Goal: Task Accomplishment & Management: Use online tool/utility

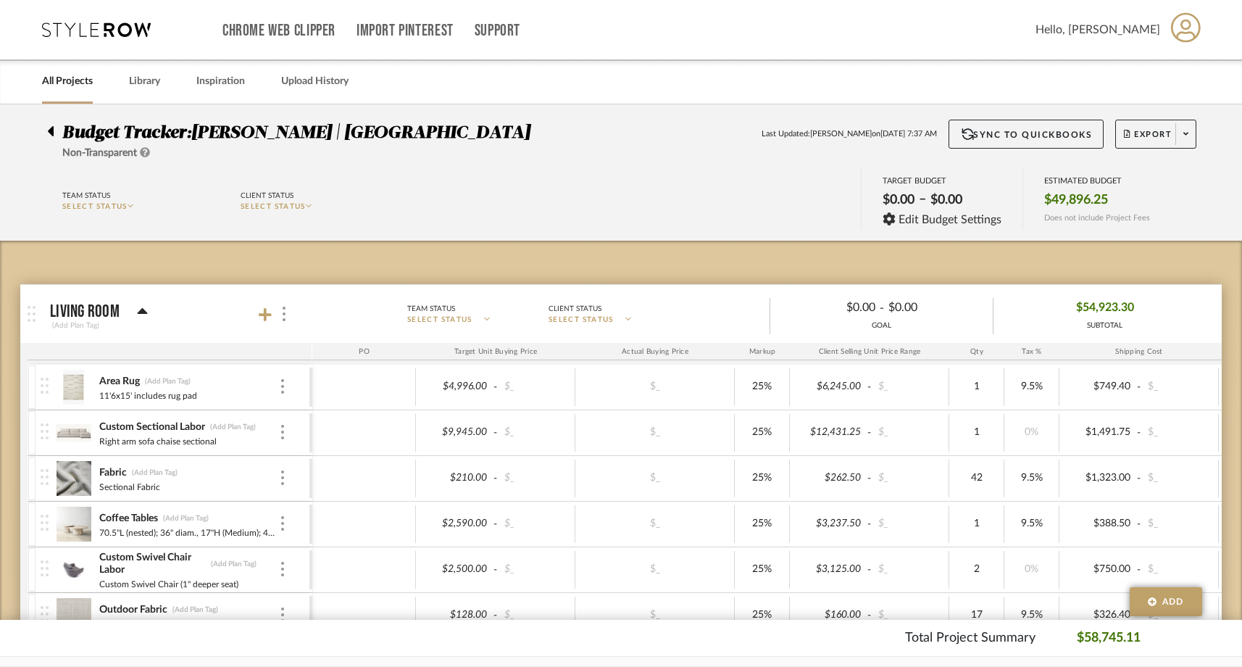
click at [49, 130] on icon at bounding box center [51, 131] width 6 height 10
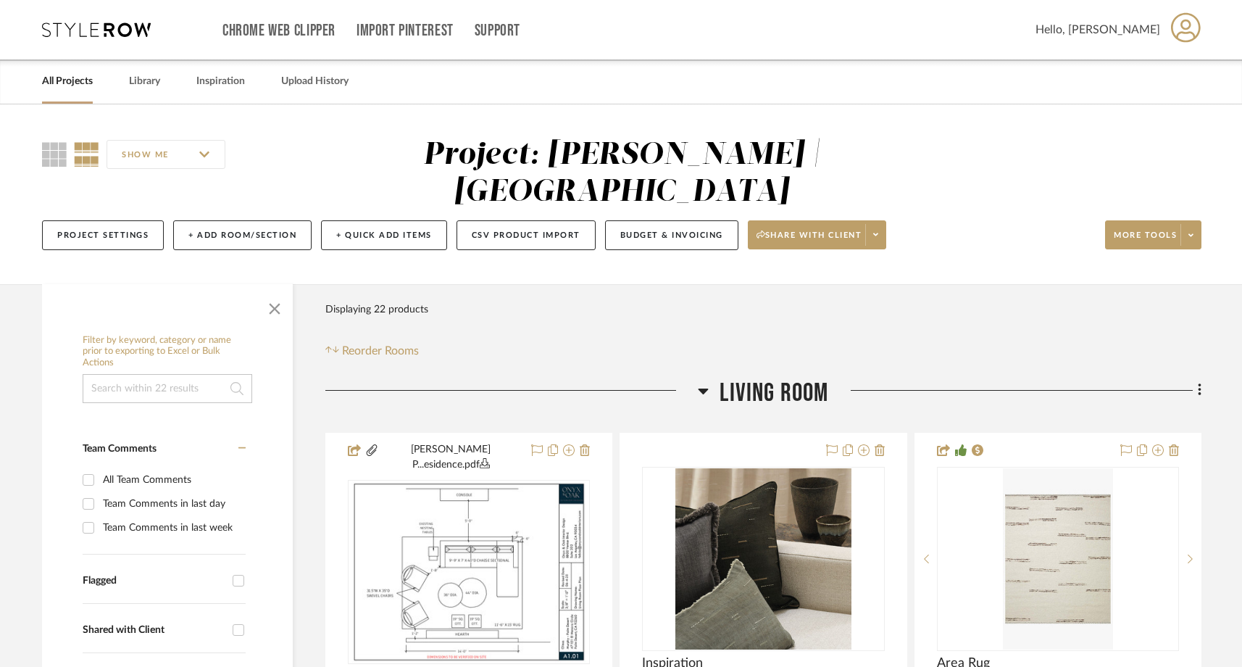
click at [73, 82] on link "All Projects" at bounding box center [67, 82] width 51 height 20
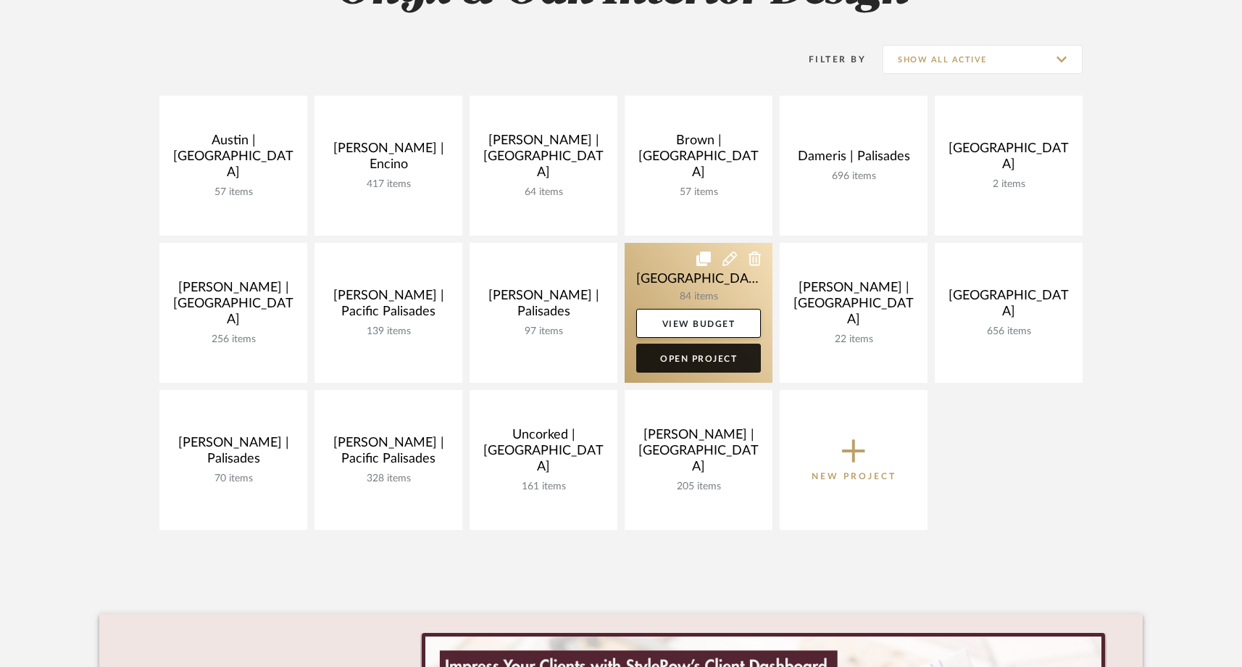
click at [719, 364] on link "Open Project" at bounding box center [698, 357] width 125 height 29
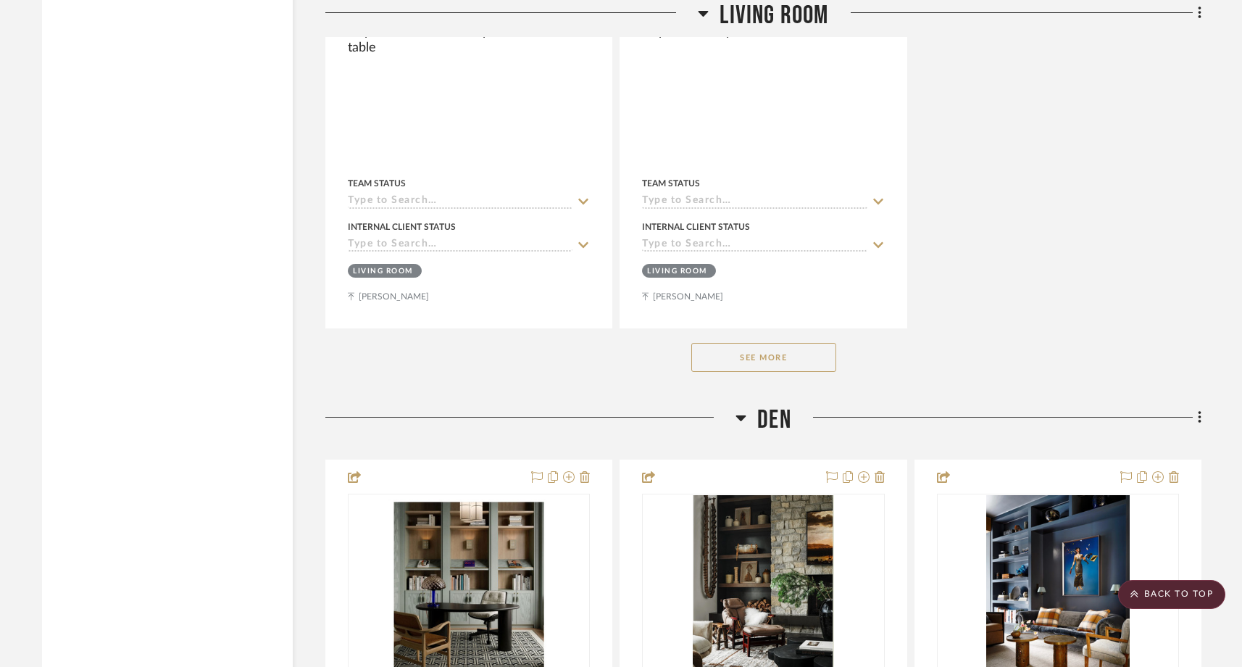
scroll to position [8797, 0]
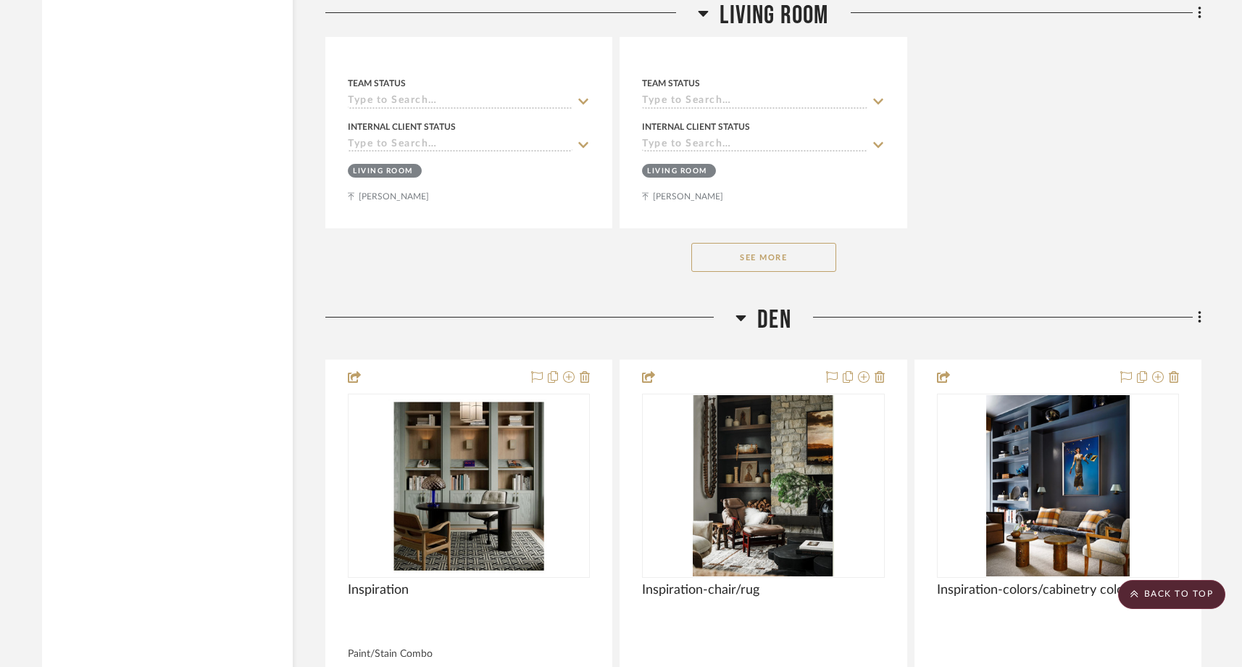
click at [754, 243] on button "See More" at bounding box center [763, 257] width 145 height 29
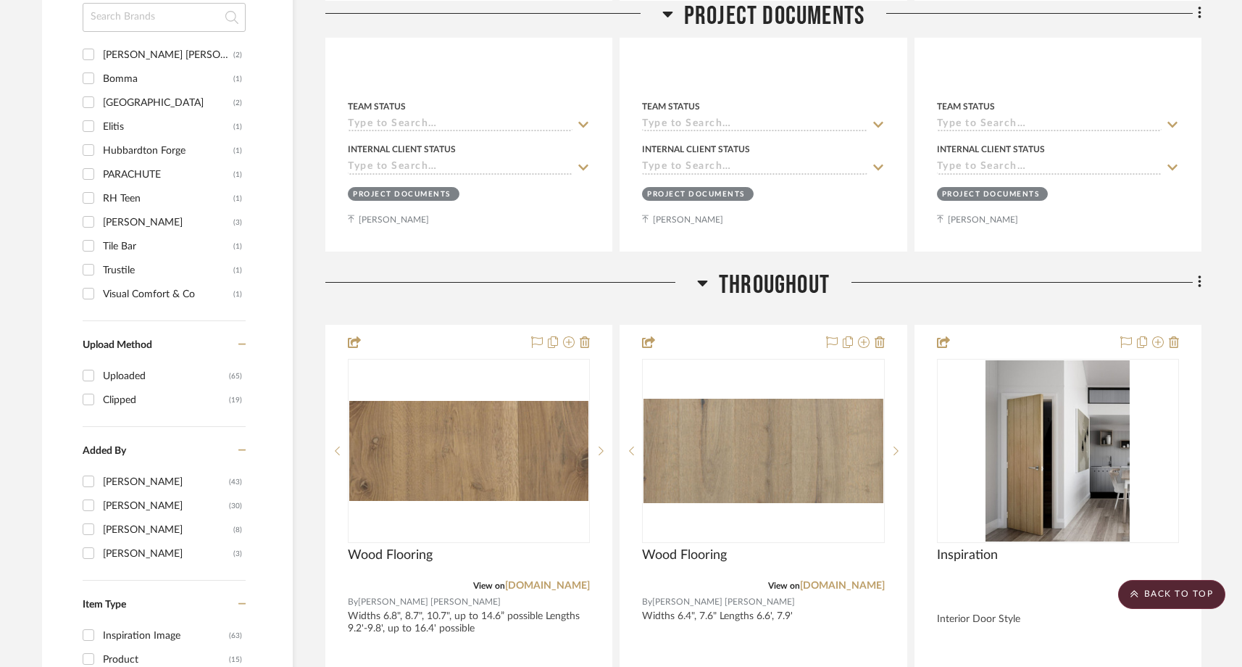
scroll to position [1237, 0]
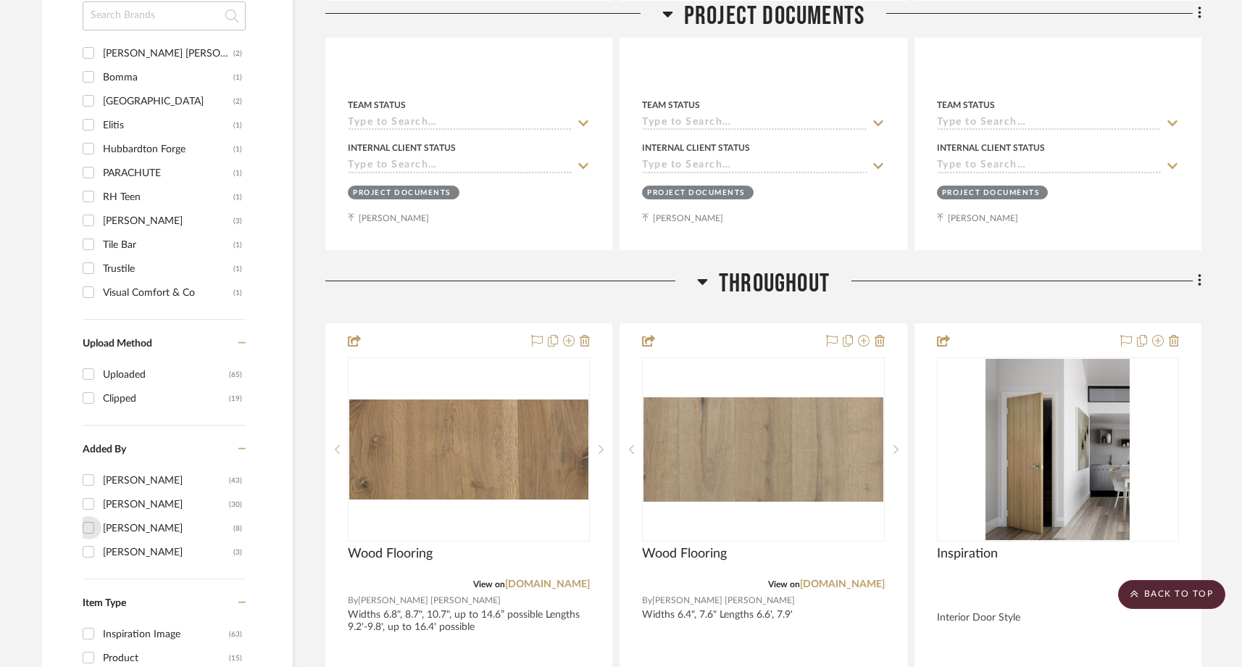
click at [90, 516] on input "[PERSON_NAME] (8)" at bounding box center [88, 527] width 23 height 23
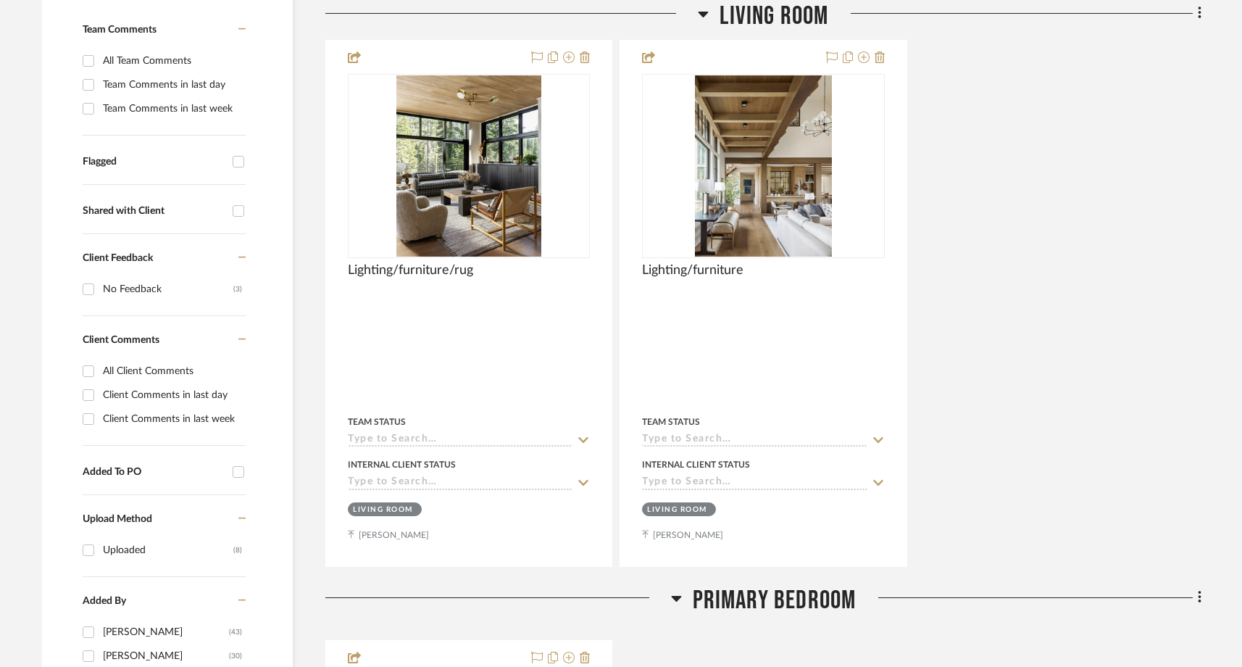
scroll to position [507, 0]
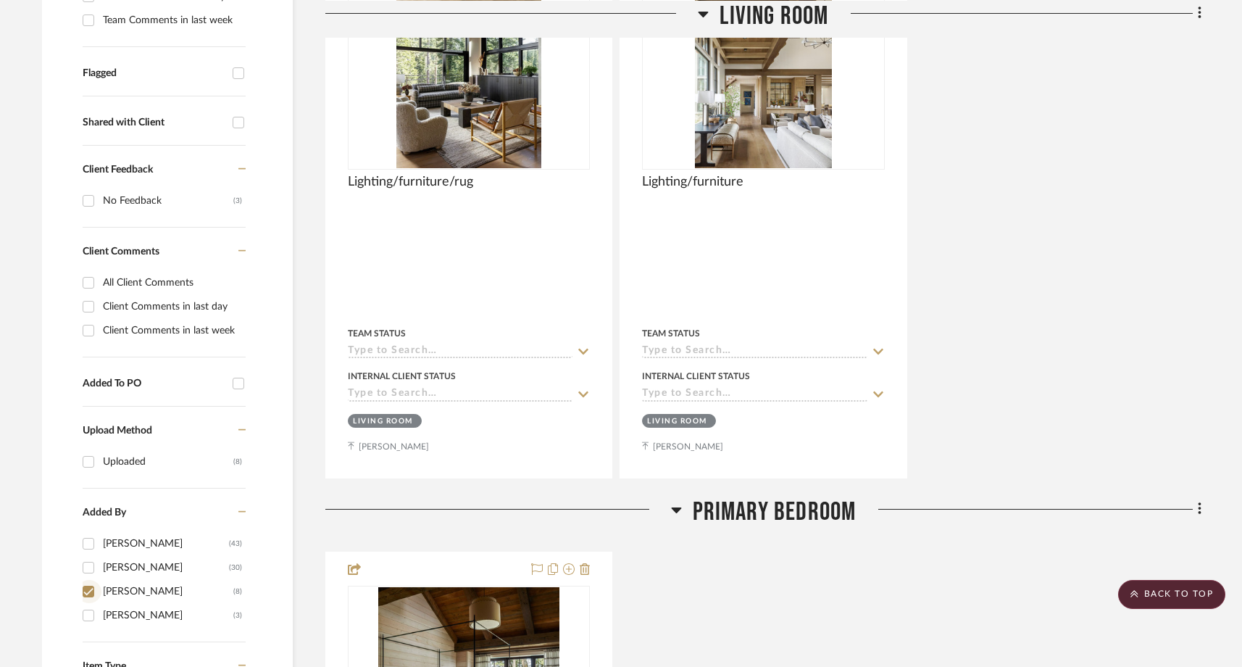
click at [86, 580] on input "[PERSON_NAME] (8)" at bounding box center [88, 591] width 23 height 23
checkbox input "false"
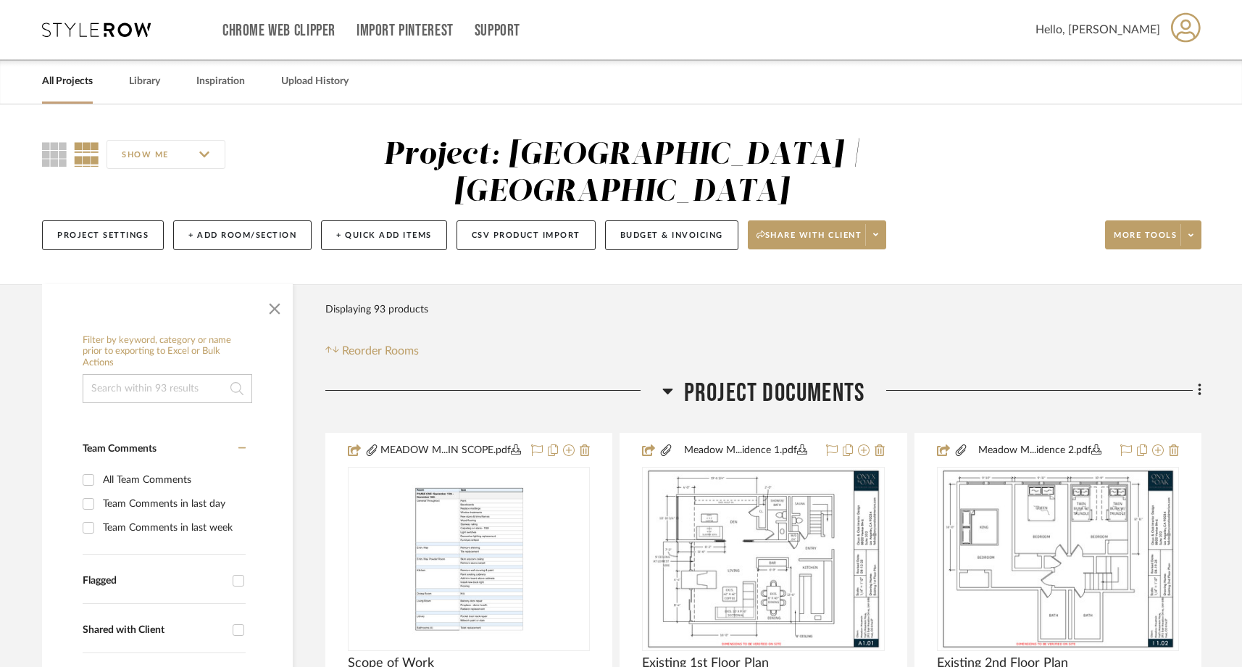
click at [80, 85] on link "All Projects" at bounding box center [67, 82] width 51 height 20
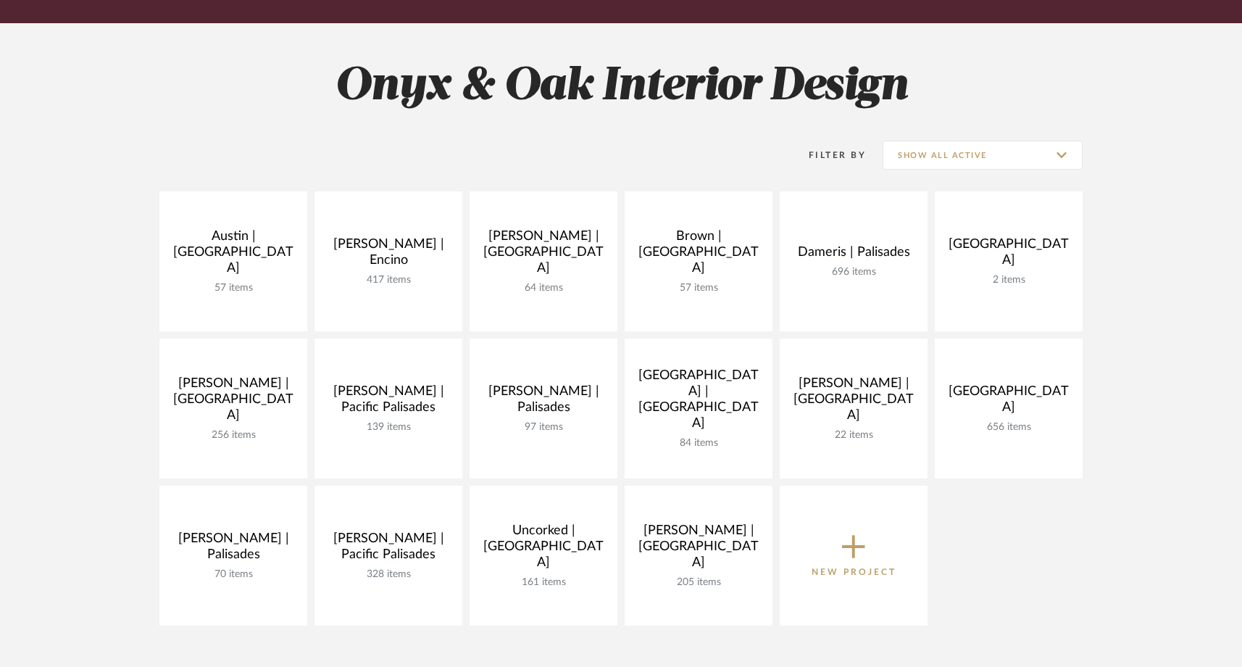
scroll to position [188, 0]
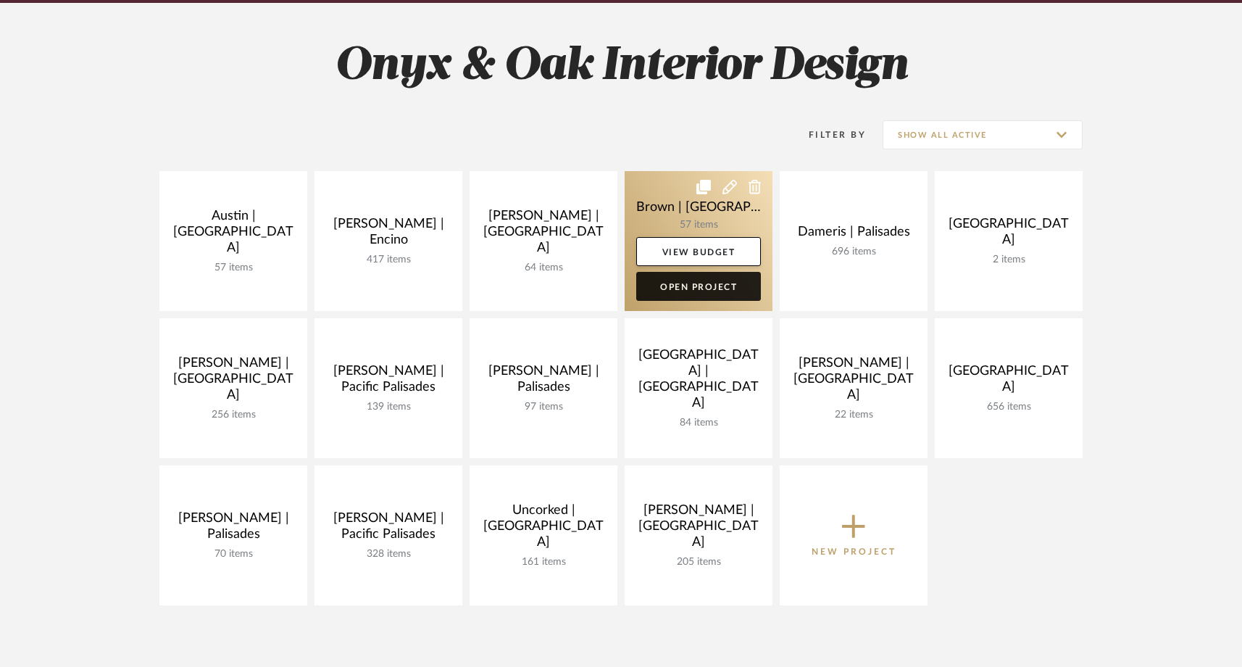
click at [680, 297] on link "Open Project" at bounding box center [698, 286] width 125 height 29
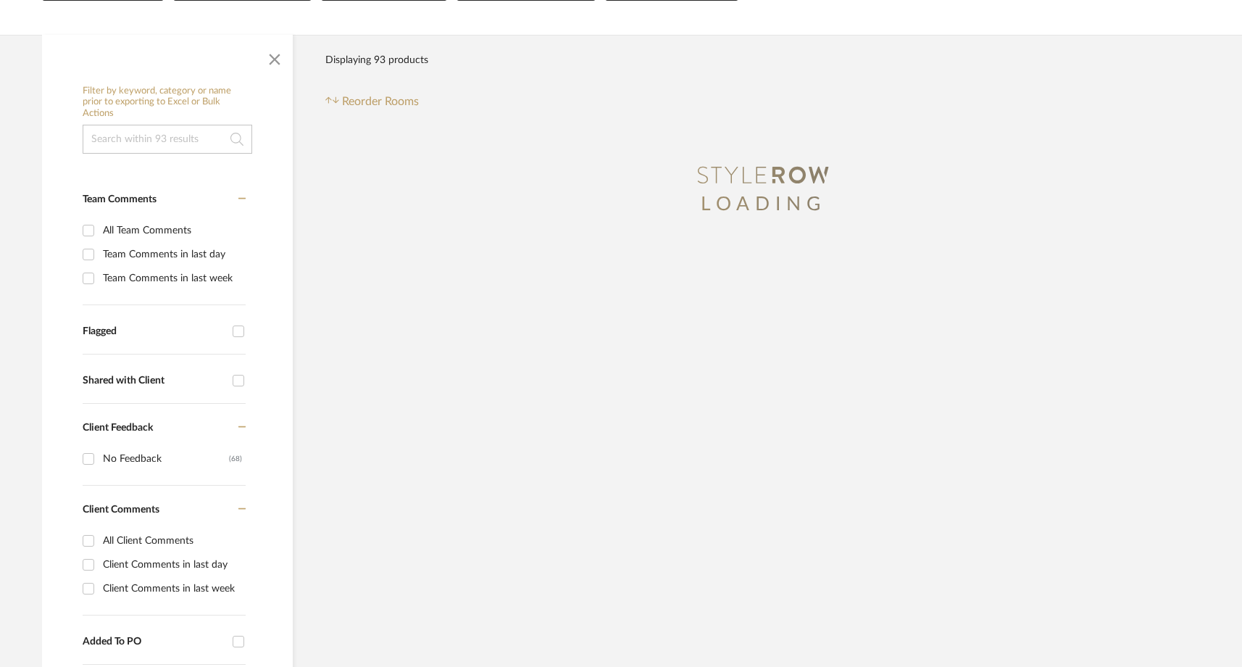
scroll to position [199, 0]
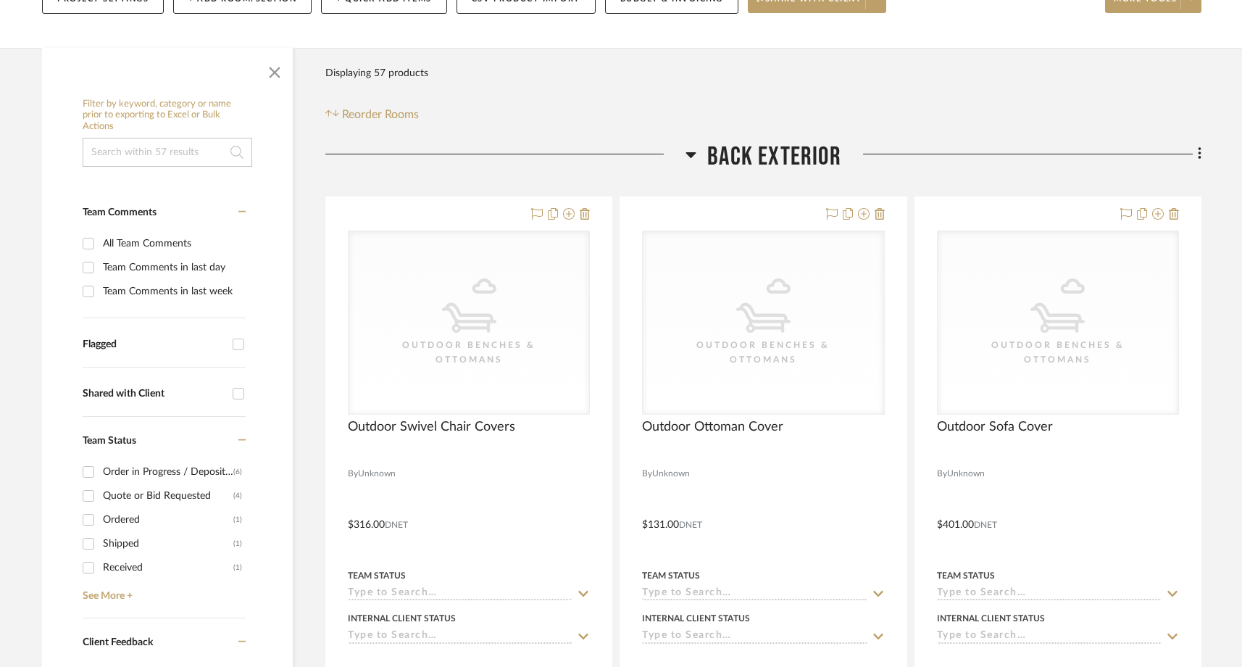
click at [159, 152] on input at bounding box center [168, 152] width 170 height 29
click at [103, 595] on link "See More +" at bounding box center [162, 590] width 167 height 23
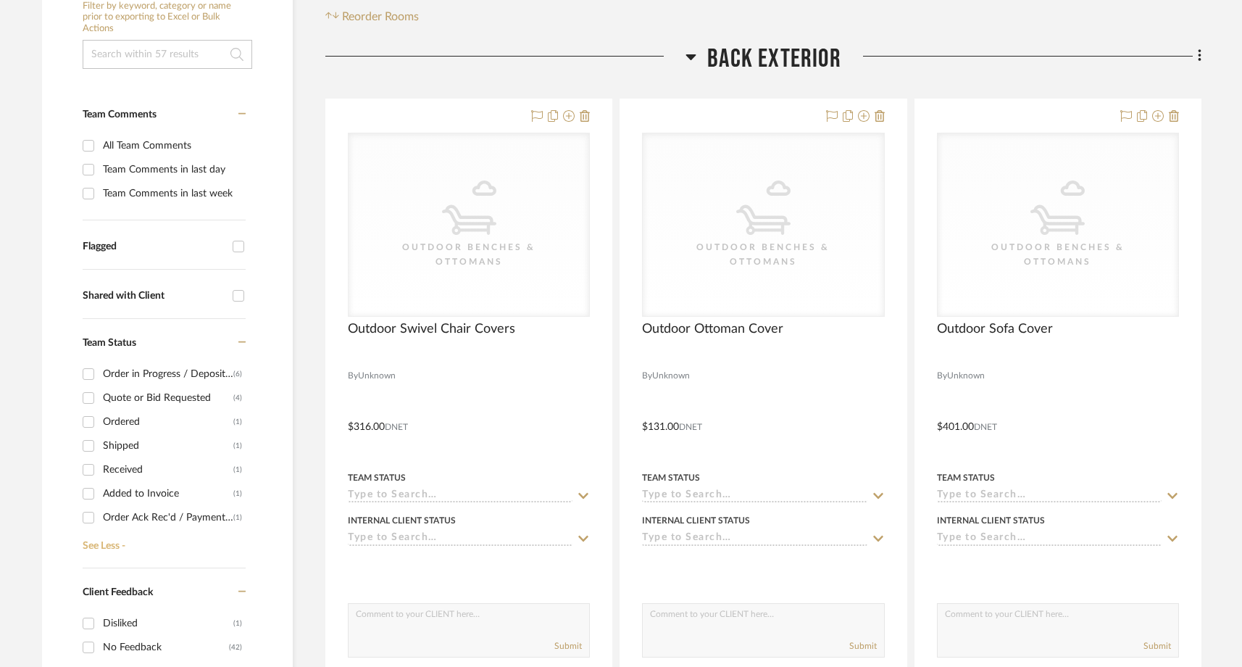
scroll to position [298, 0]
click at [133, 370] on div "Order in Progress / Deposit Paid / Balance due" at bounding box center [168, 373] width 130 height 23
click at [100, 370] on input "Order in Progress / Deposit Paid / Balance due (6)" at bounding box center [88, 373] width 23 height 23
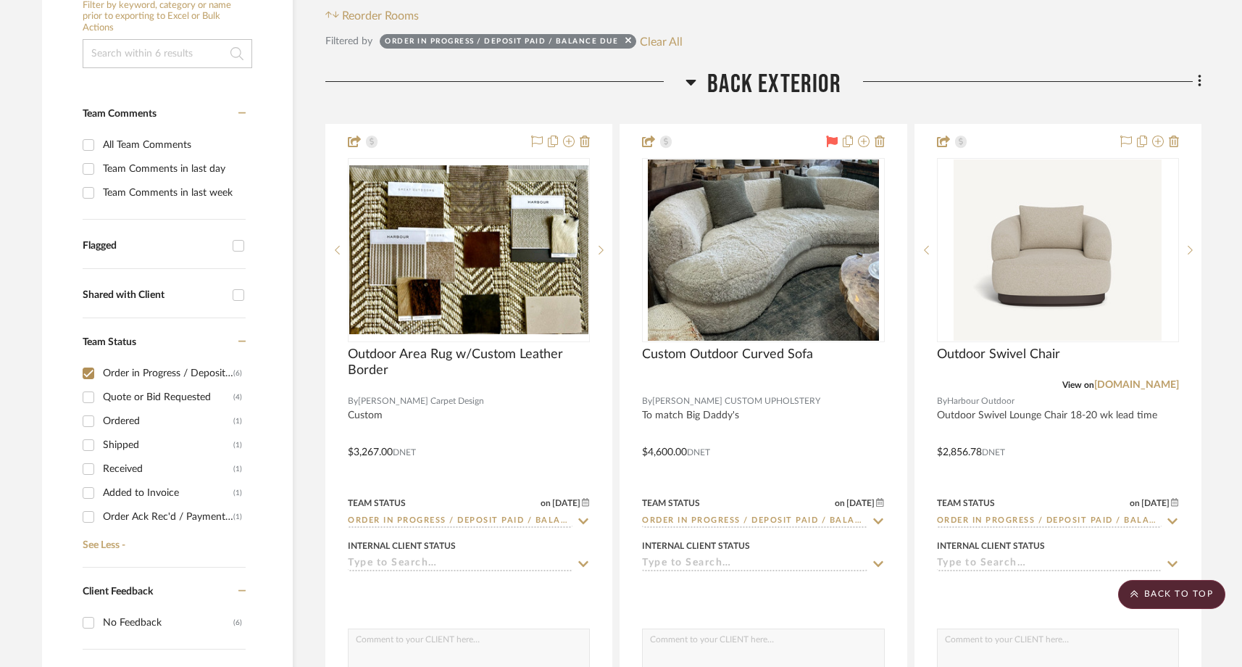
click at [121, 372] on div "Order in Progress / Deposit Paid / Balance due" at bounding box center [168, 373] width 130 height 23
click at [100, 372] on input "Order in Progress / Deposit Paid / Balance due (6)" at bounding box center [88, 373] width 23 height 23
checkbox input "false"
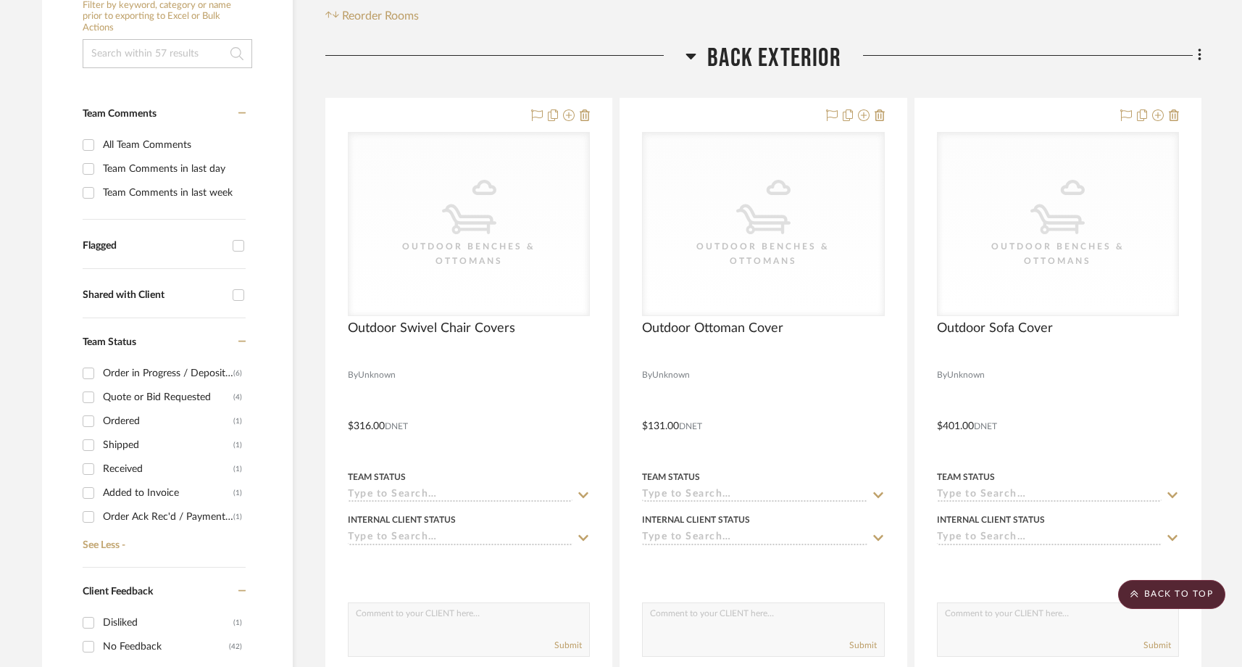
click at [118, 401] on div "Quote or Bid Requested" at bounding box center [168, 396] width 130 height 23
click at [100, 401] on input "Quote or Bid Requested (4)" at bounding box center [88, 396] width 23 height 23
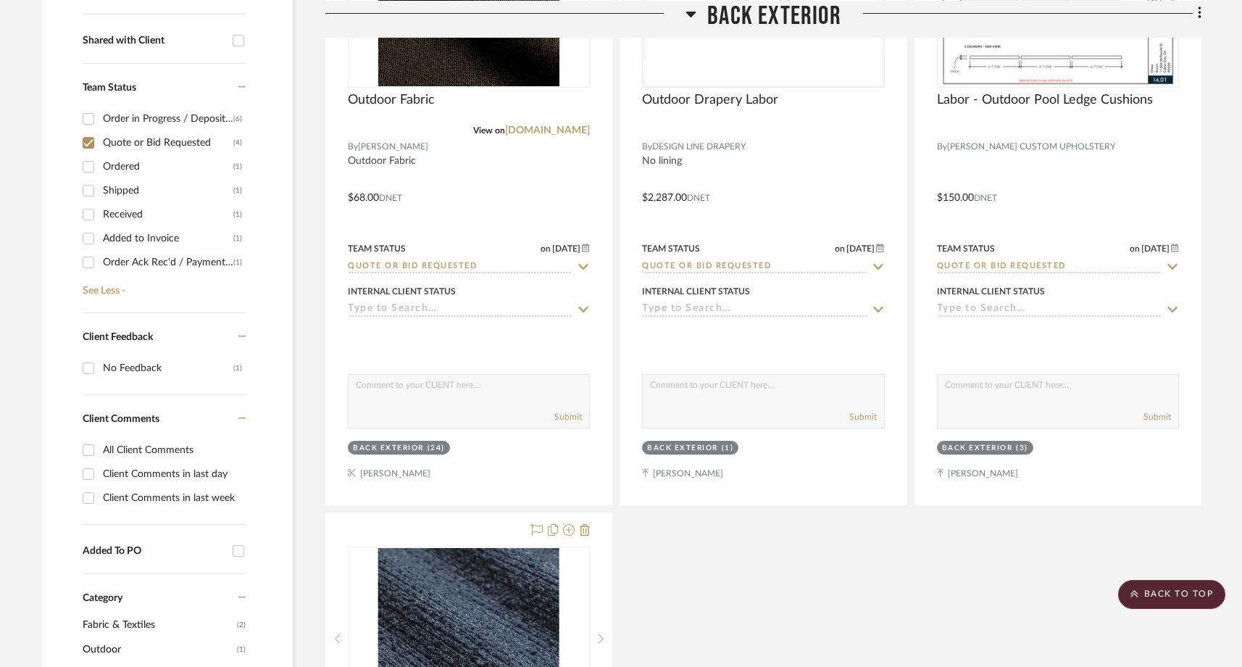
scroll to position [519, 0]
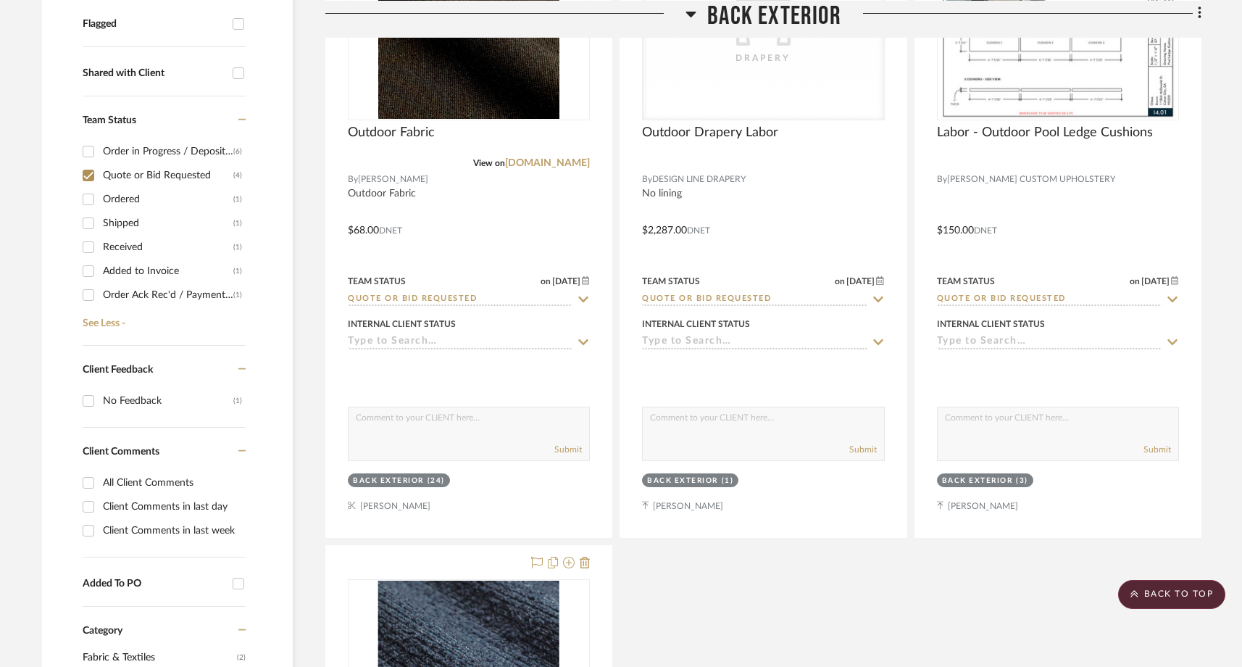
click at [88, 174] on input "Quote or Bid Requested (4)" at bounding box center [88, 175] width 23 height 23
checkbox input "false"
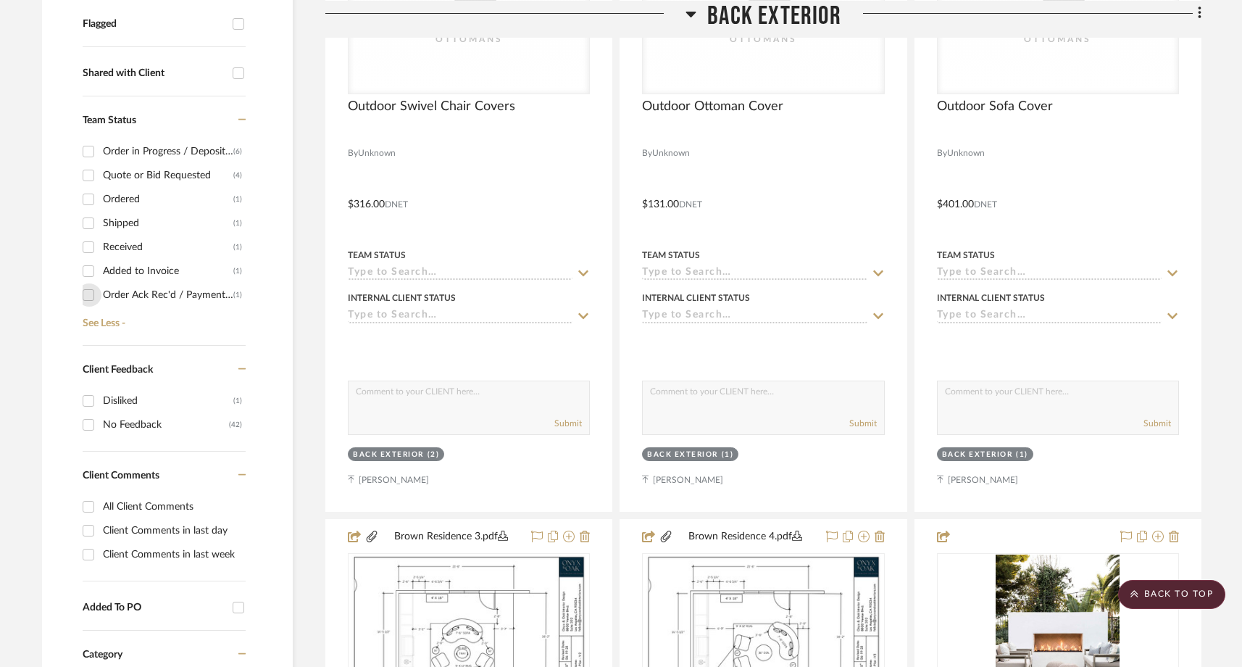
click at [92, 296] on input "Order Ack Rec'd / Payment Pending / Approval Pending (1)" at bounding box center [88, 294] width 23 height 23
checkbox input "true"
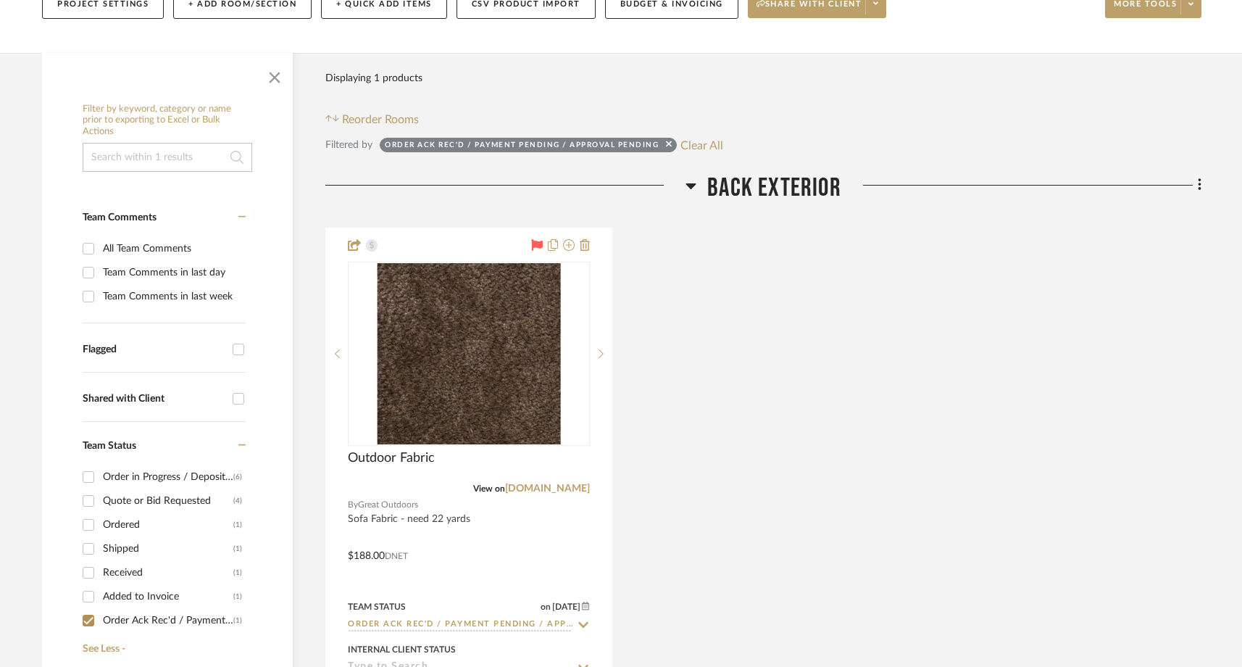
scroll to position [215, 0]
